Goal: Transaction & Acquisition: Subscribe to service/newsletter

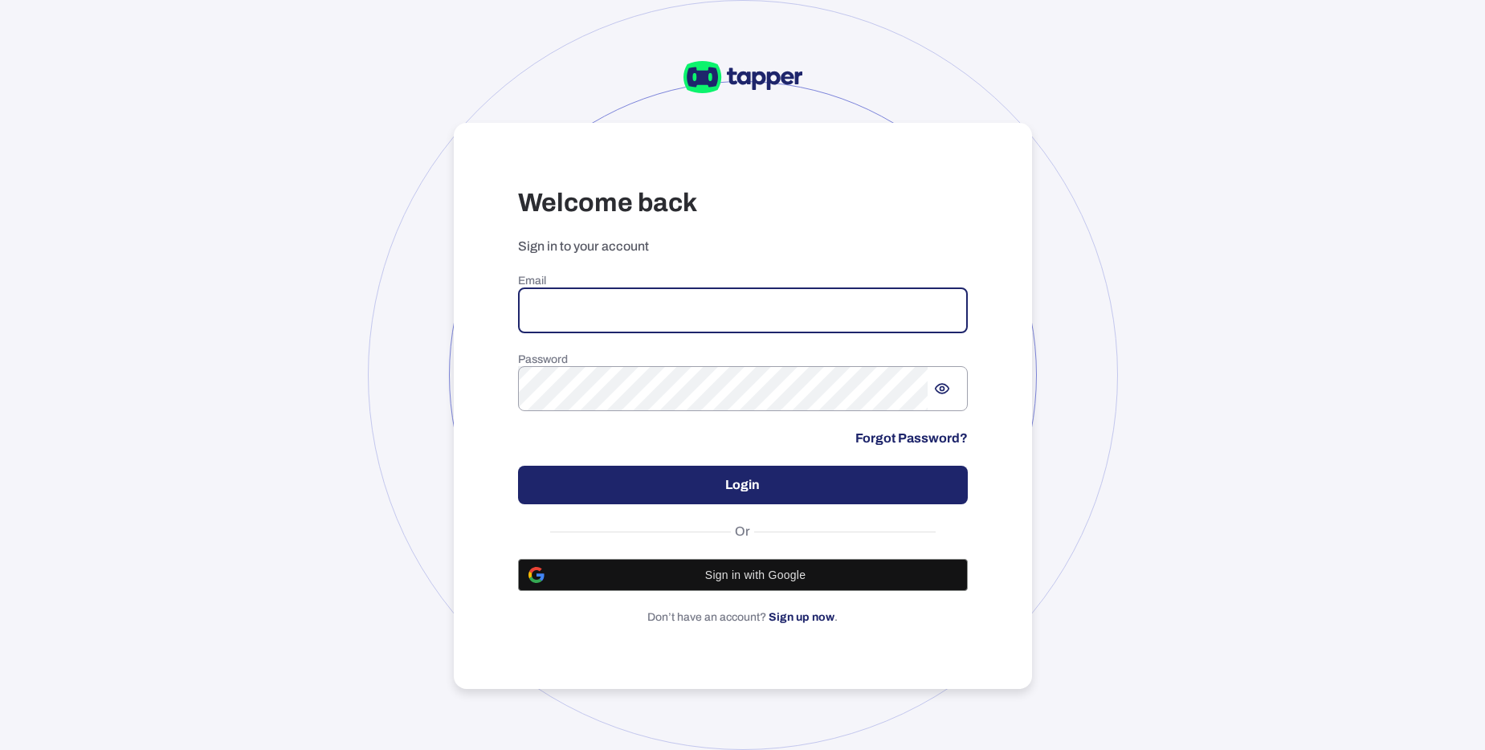
click at [581, 304] on input "email" at bounding box center [743, 310] width 450 height 45
click at [575, 296] on input "email" at bounding box center [743, 310] width 450 height 45
click at [777, 578] on span "Sign in with Google" at bounding box center [755, 575] width 403 height 13
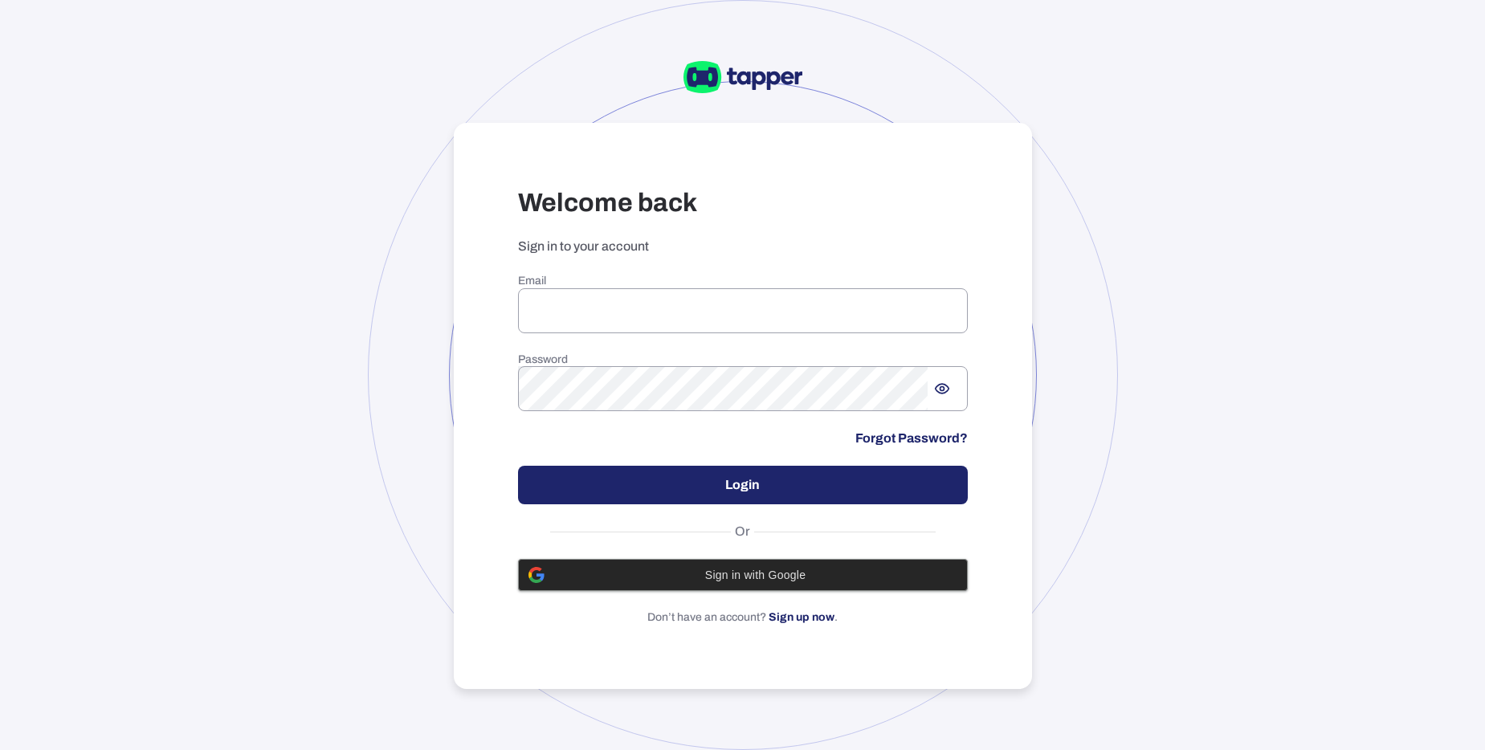
click at [761, 583] on div "Sign in with Google" at bounding box center [743, 575] width 429 height 31
click at [765, 579] on span "Sign in with Google" at bounding box center [755, 575] width 403 height 13
click at [579, 317] on input "email" at bounding box center [743, 310] width 450 height 45
click at [741, 573] on span "Sign in with Google" at bounding box center [755, 575] width 403 height 13
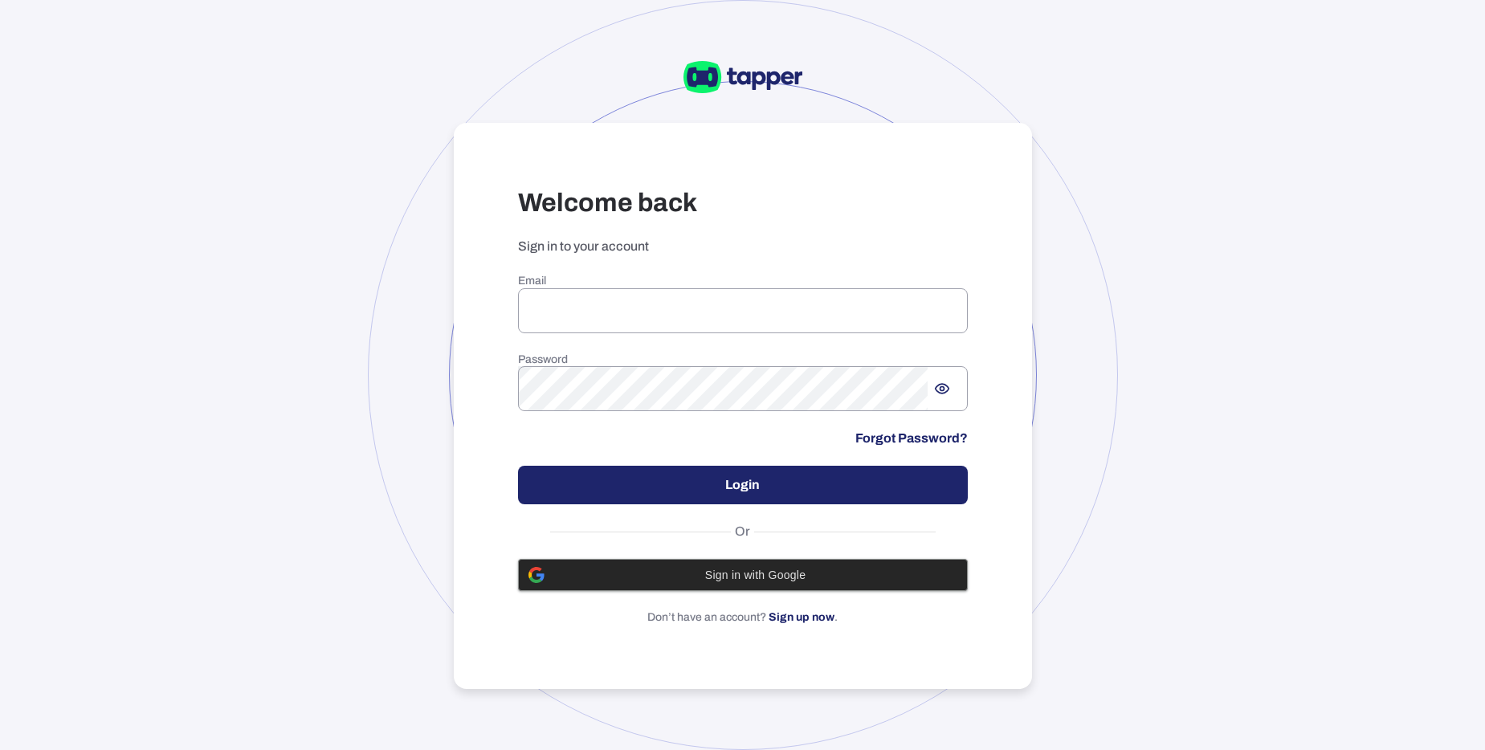
click at [741, 573] on span "Sign in with Google" at bounding box center [755, 575] width 403 height 13
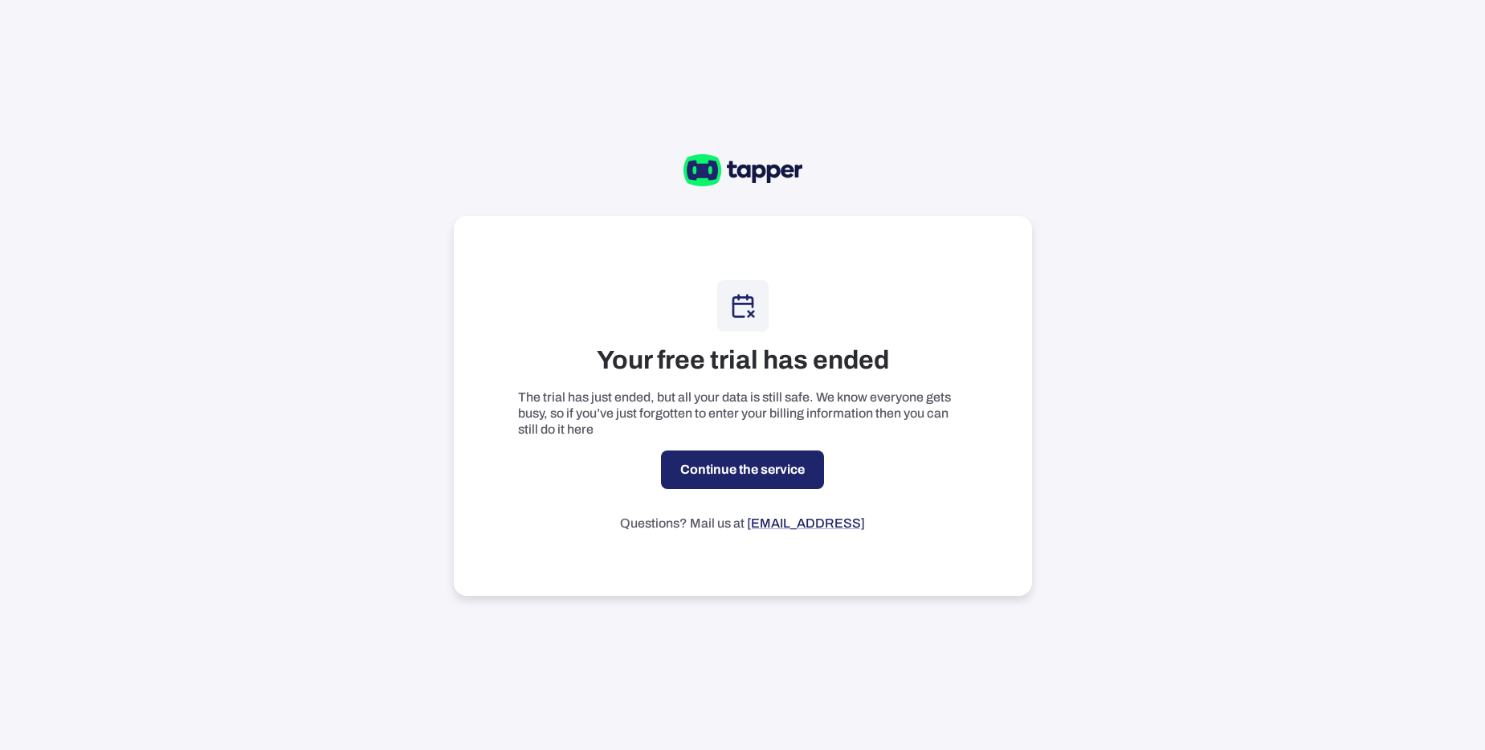
click at [762, 464] on link "Continue the service" at bounding box center [742, 470] width 163 height 39
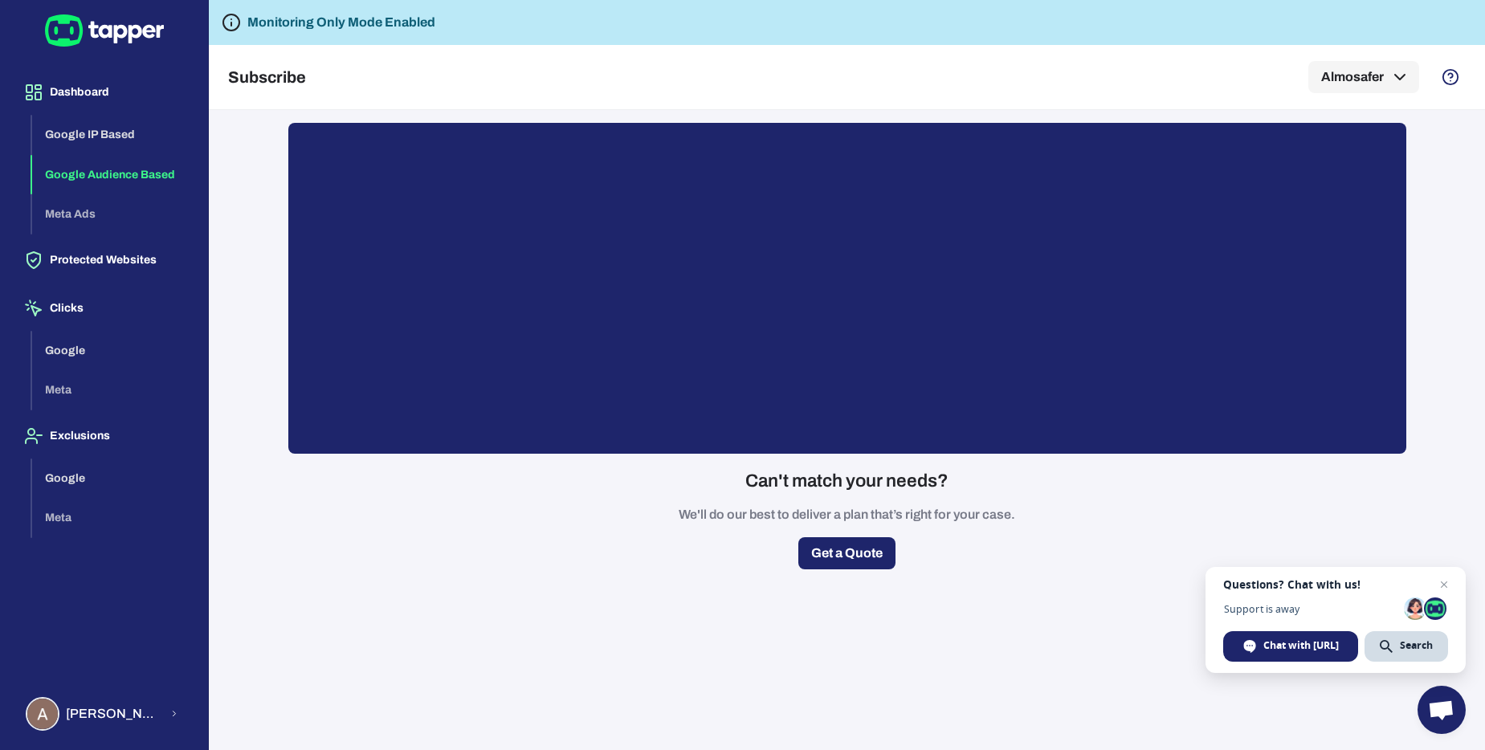
click at [140, 174] on button "Google Audience Based" at bounding box center [113, 175] width 163 height 40
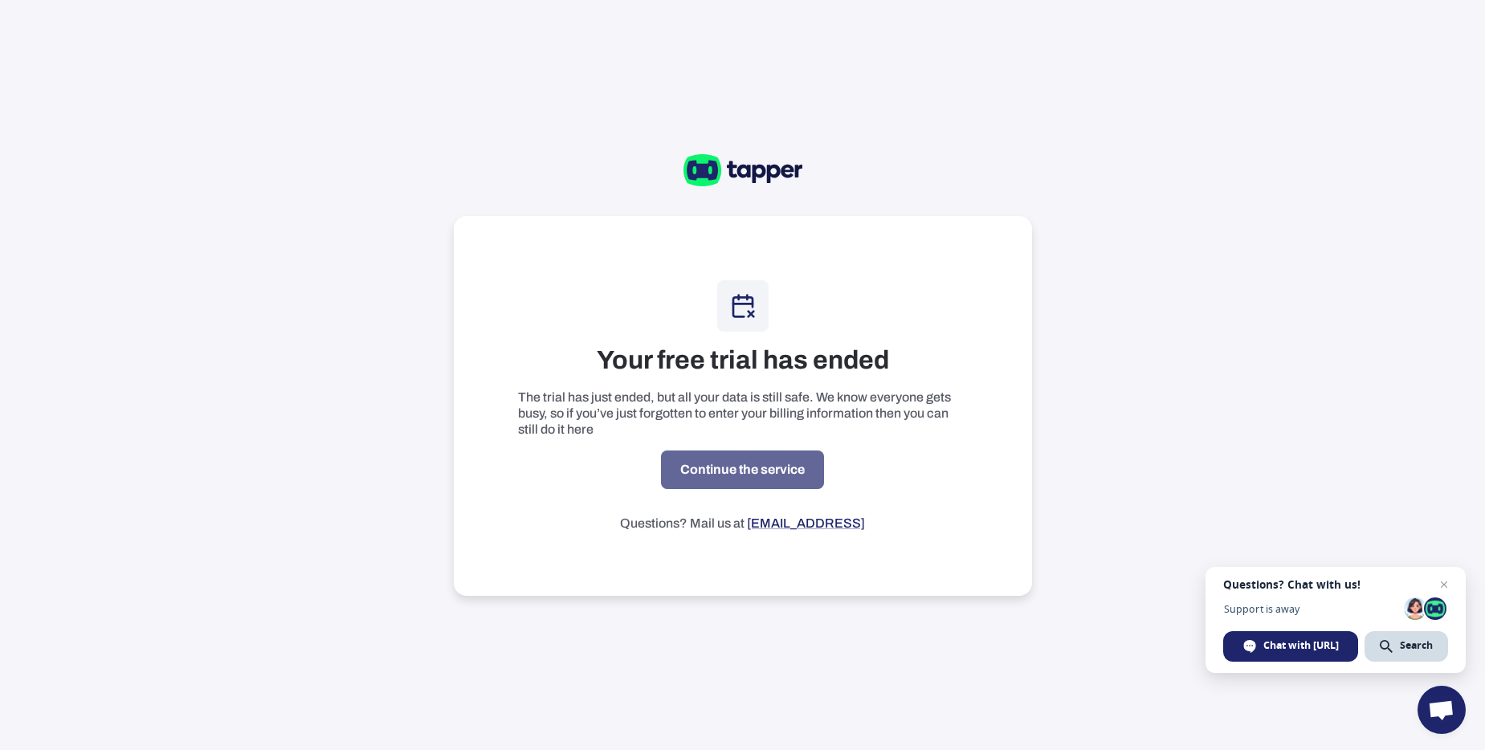
click at [764, 472] on link "Continue the service" at bounding box center [742, 470] width 163 height 39
